Goal: Find specific page/section: Find specific page/section

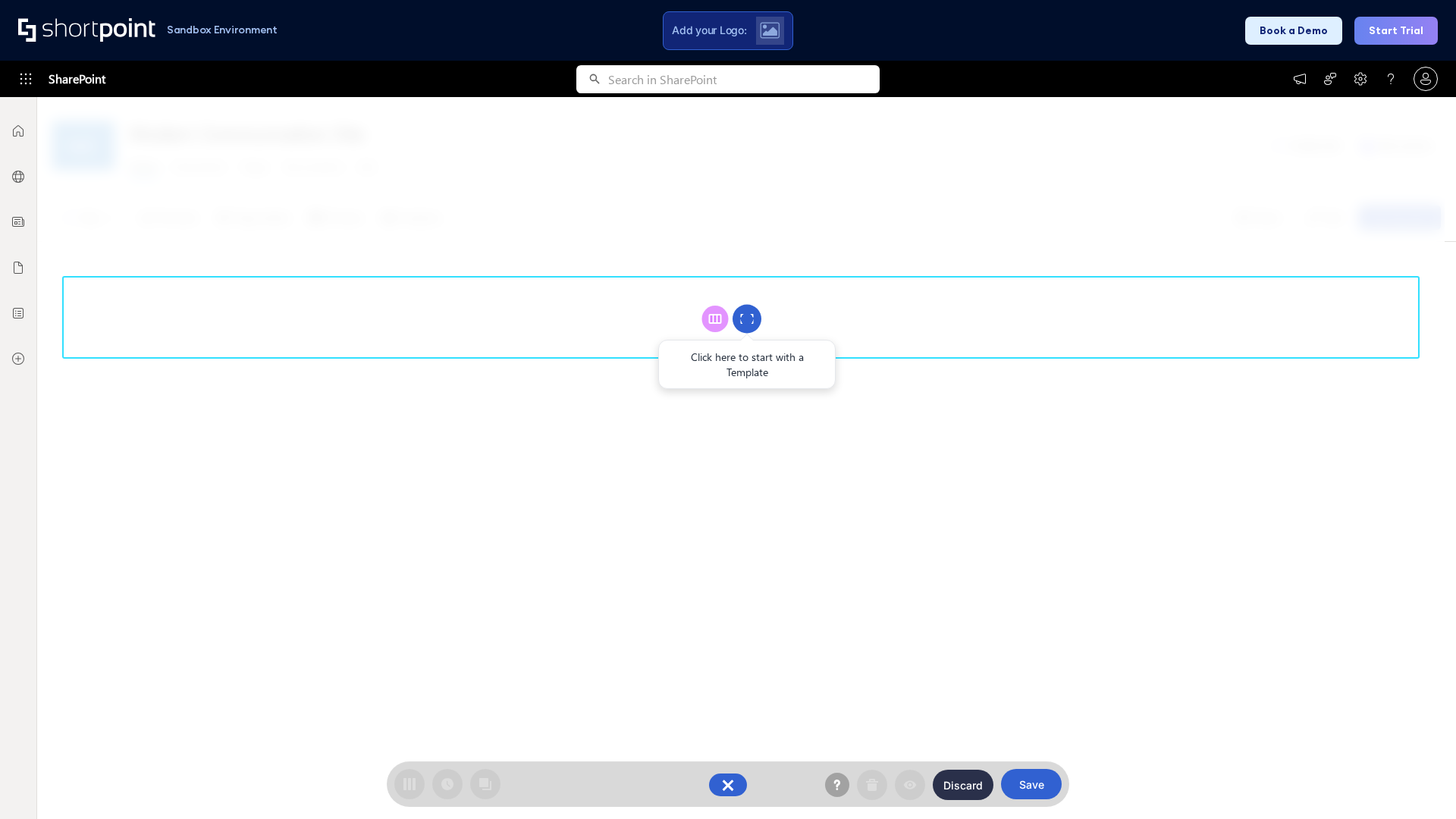
click at [747, 318] on circle at bounding box center [747, 319] width 28 height 28
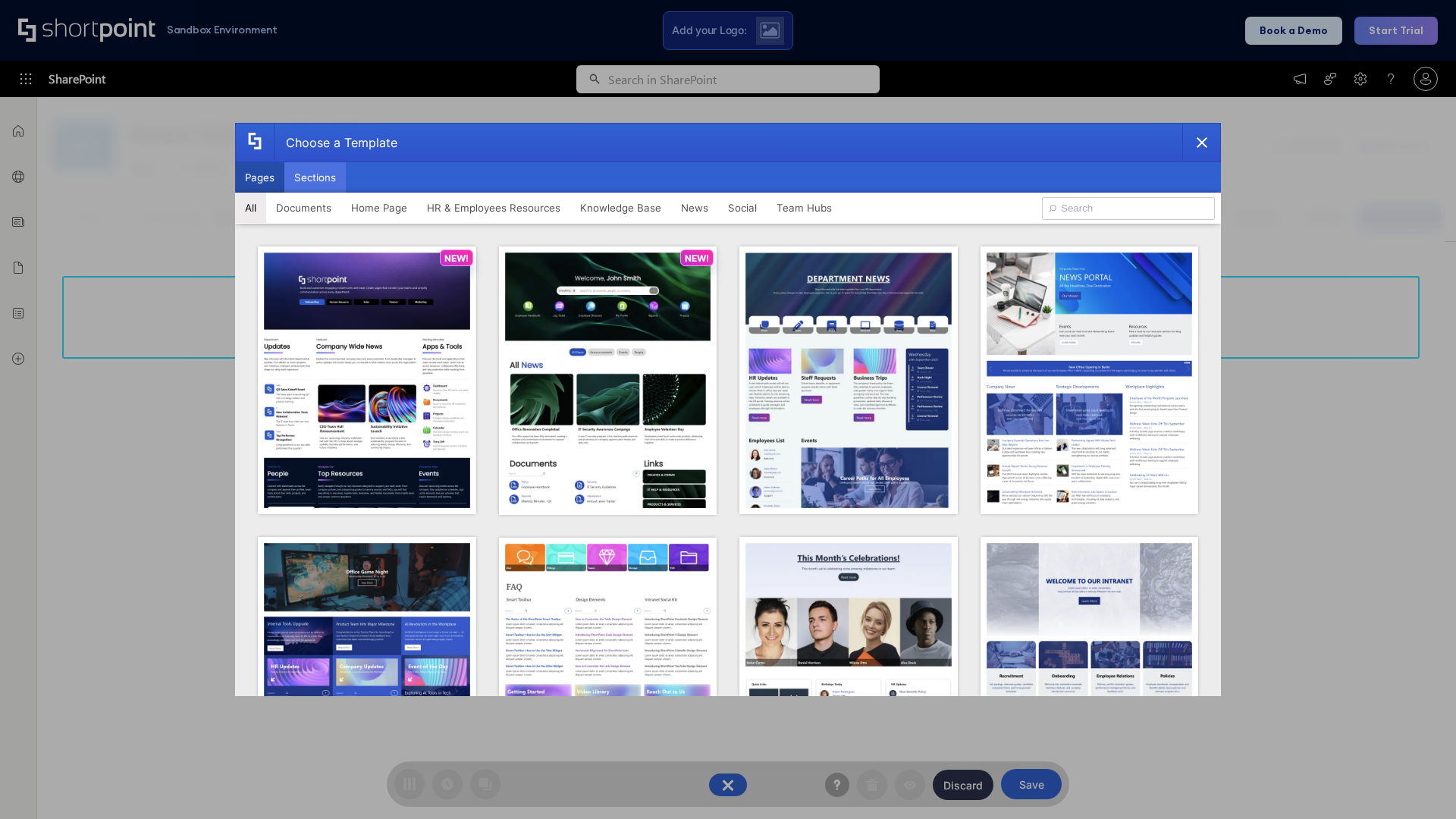
click at [315, 178] on button "Sections" at bounding box center [315, 178] width 62 height 30
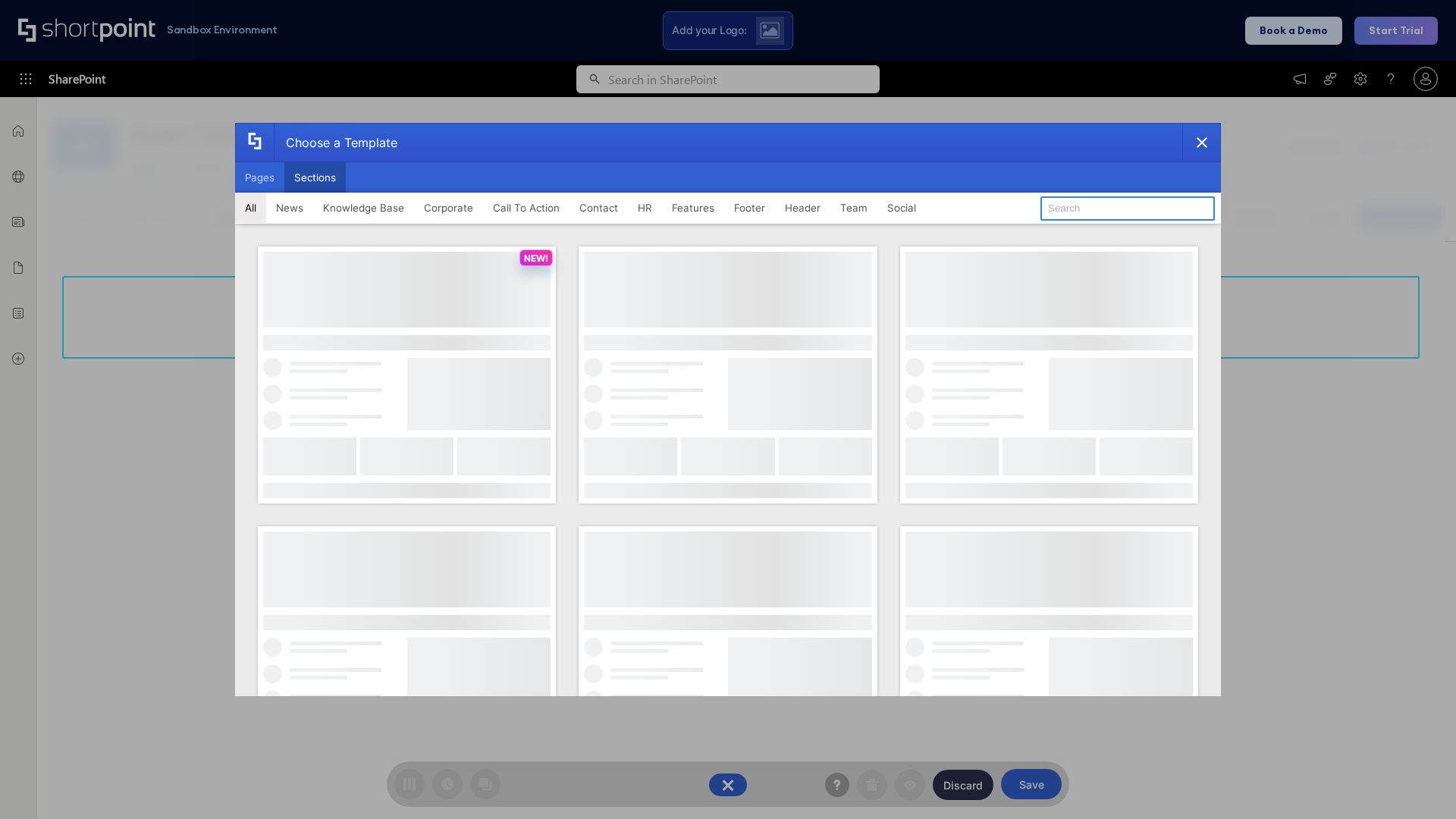
type input "Header 2"
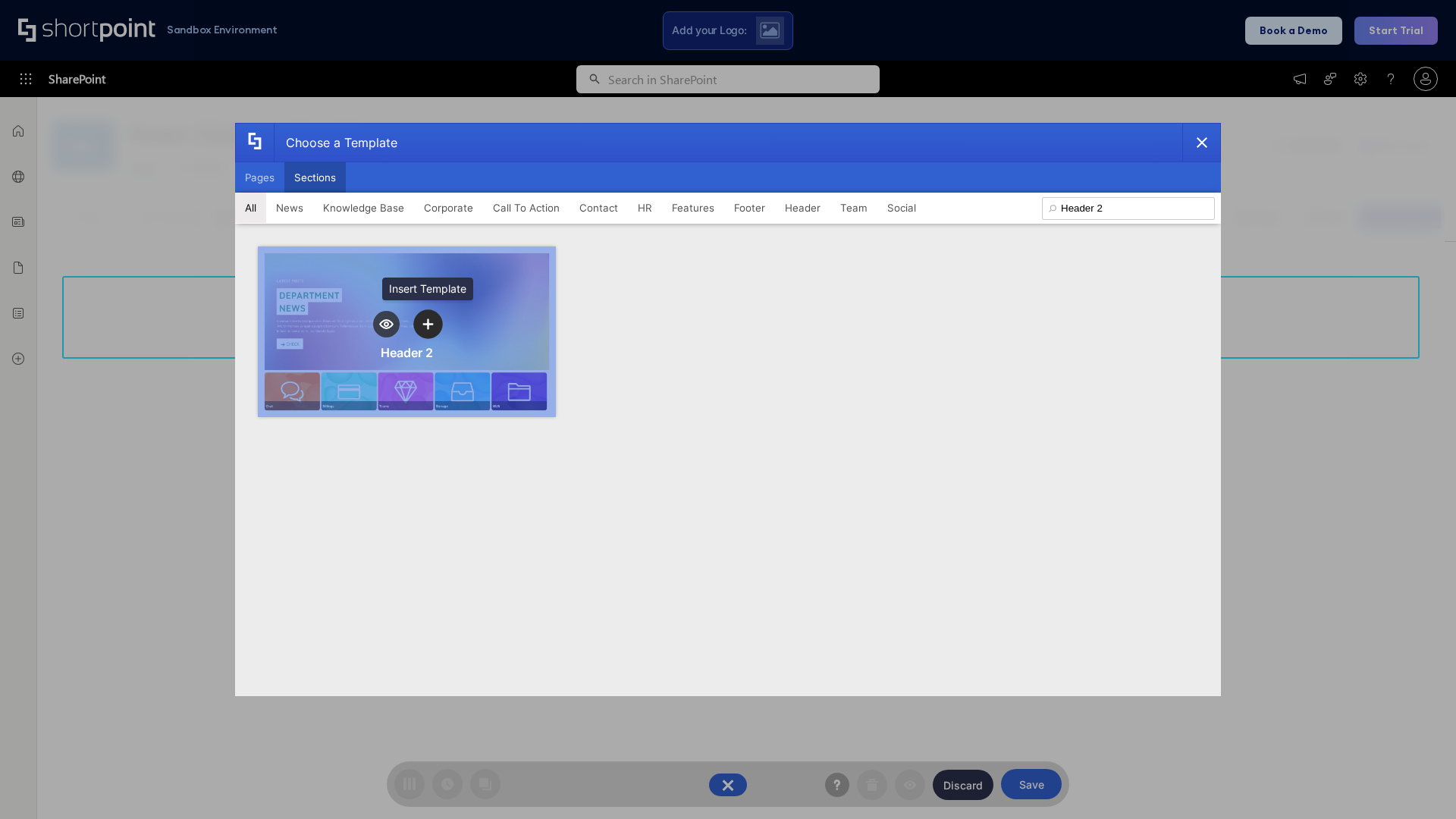
click at [428, 324] on icon "template selector" at bounding box center [427, 323] width 10 height 10
